Goal: Navigation & Orientation: Find specific page/section

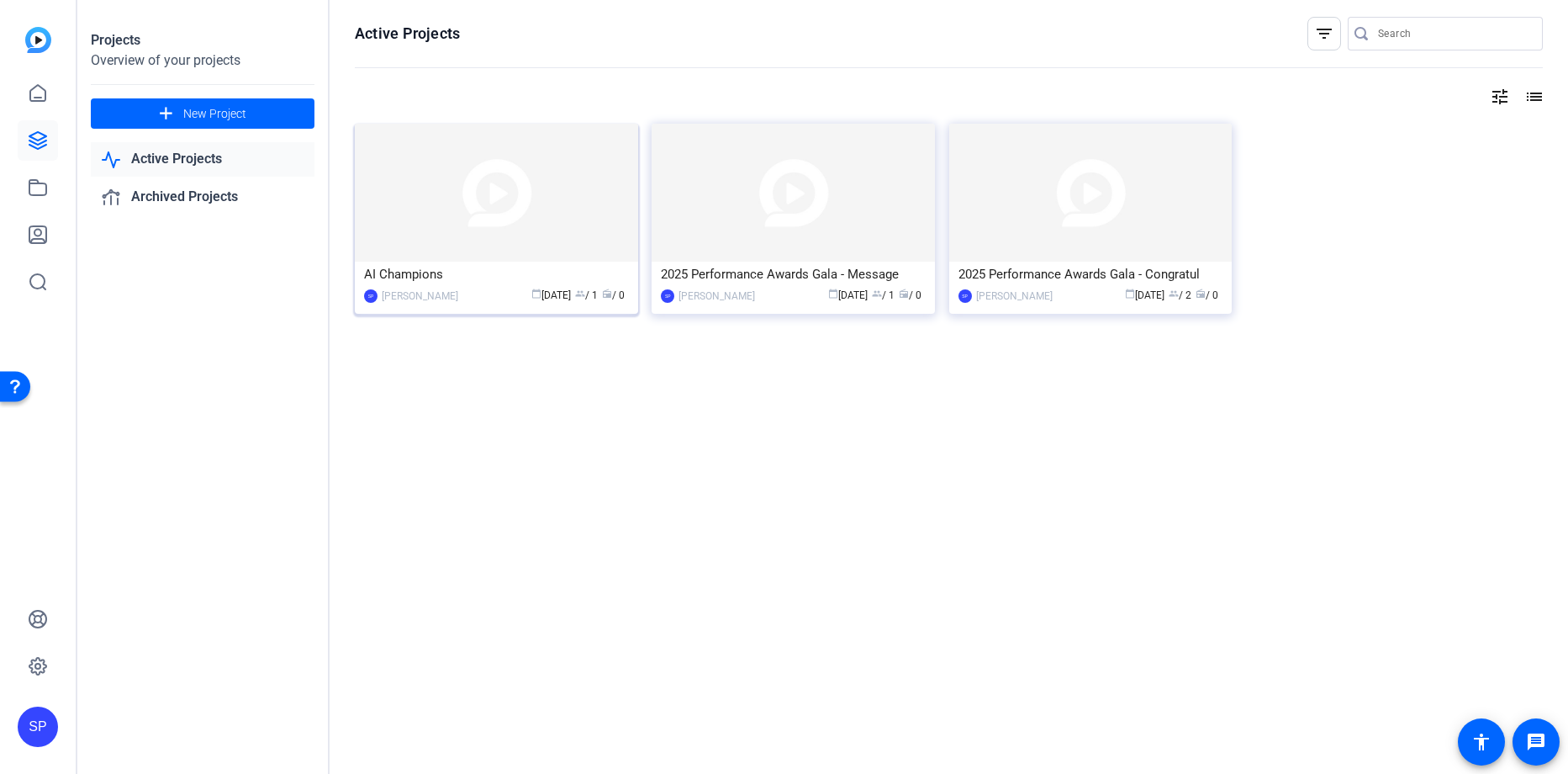
click at [531, 280] on div "AI Champions" at bounding box center [496, 274] width 264 height 25
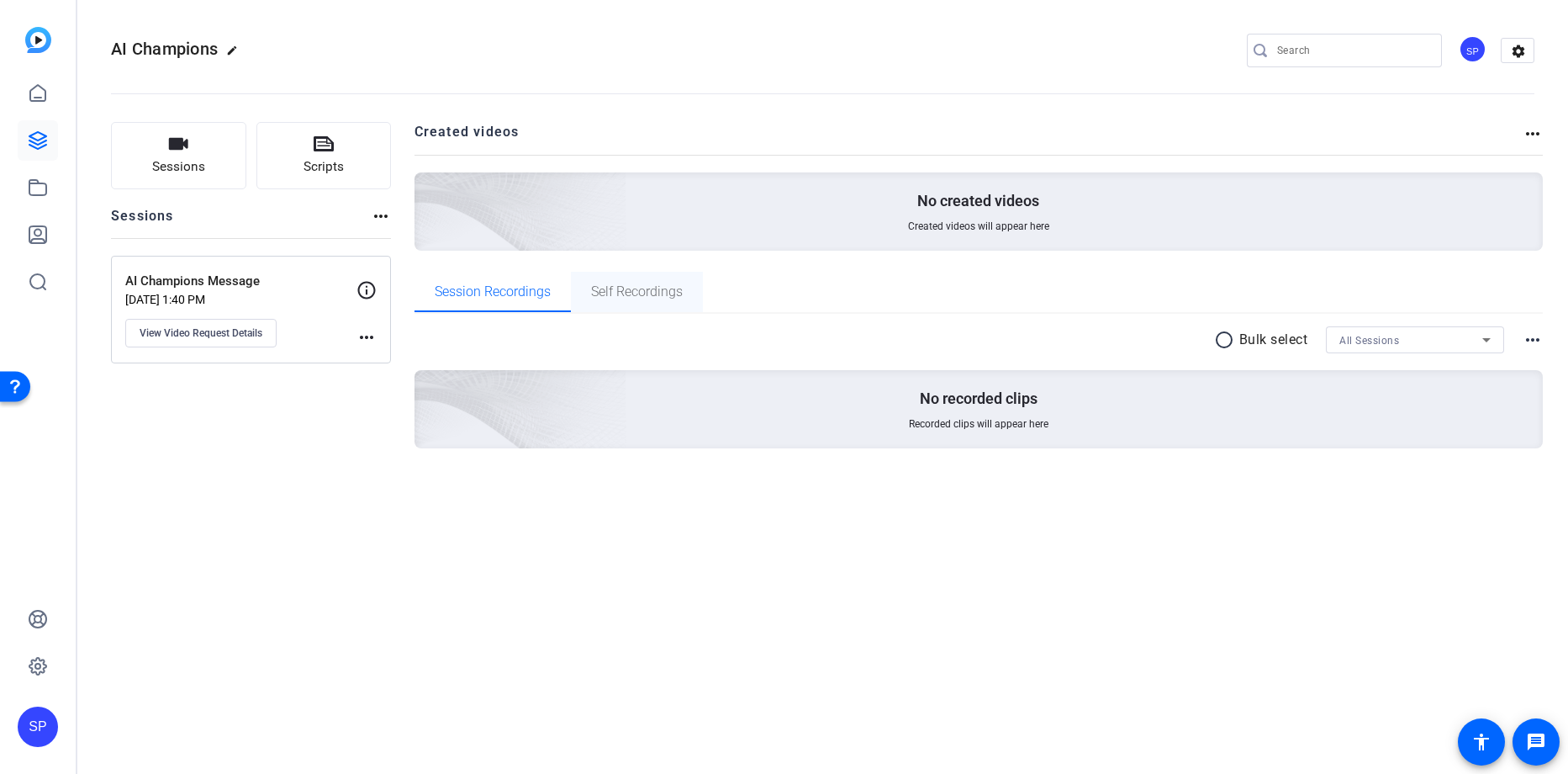
click at [603, 290] on span "Self Recordings" at bounding box center [636, 292] width 92 height 13
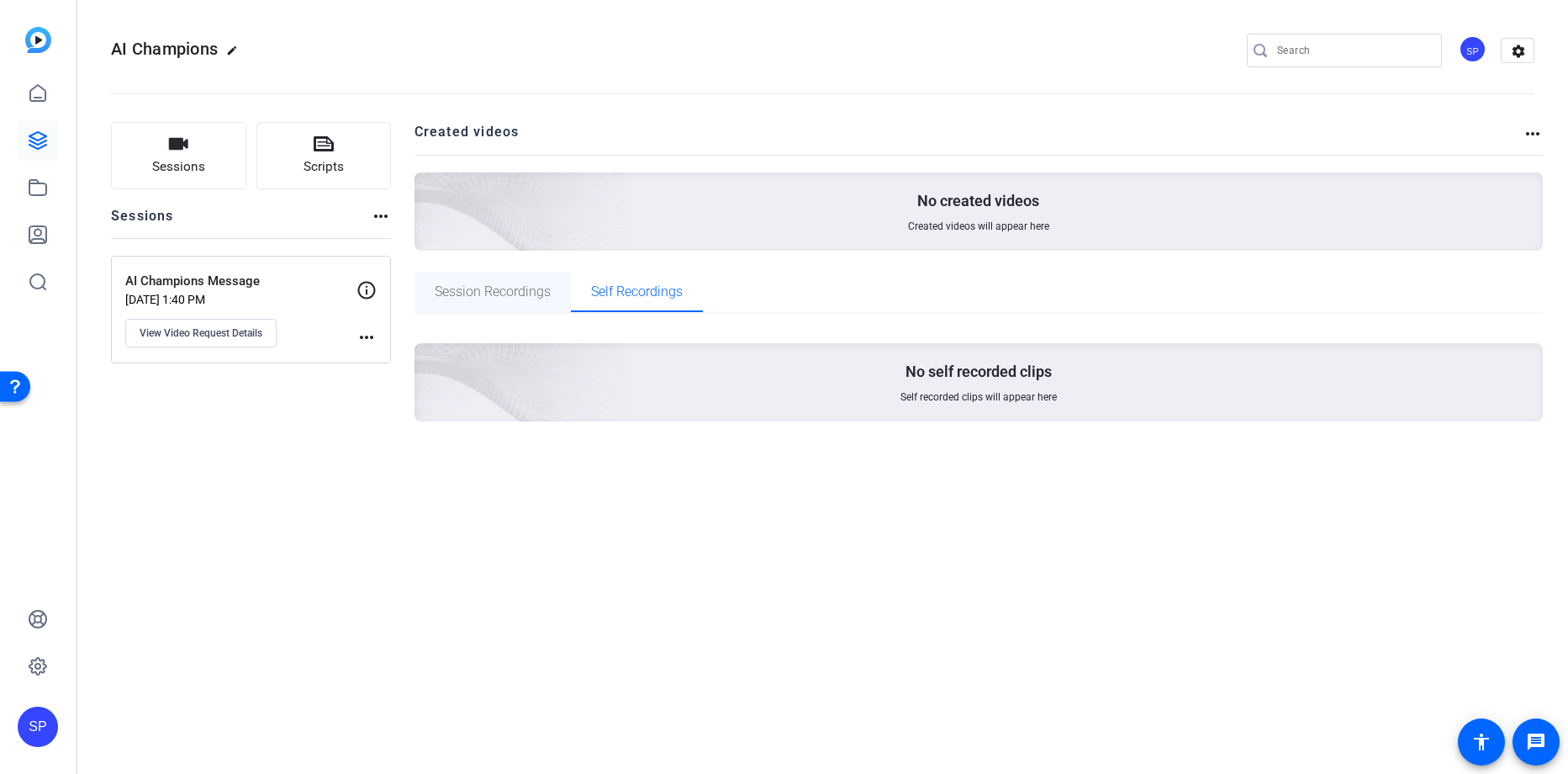
click at [522, 296] on span "Session Recordings" at bounding box center [492, 292] width 116 height 13
